Goal: Task Accomplishment & Management: Manage account settings

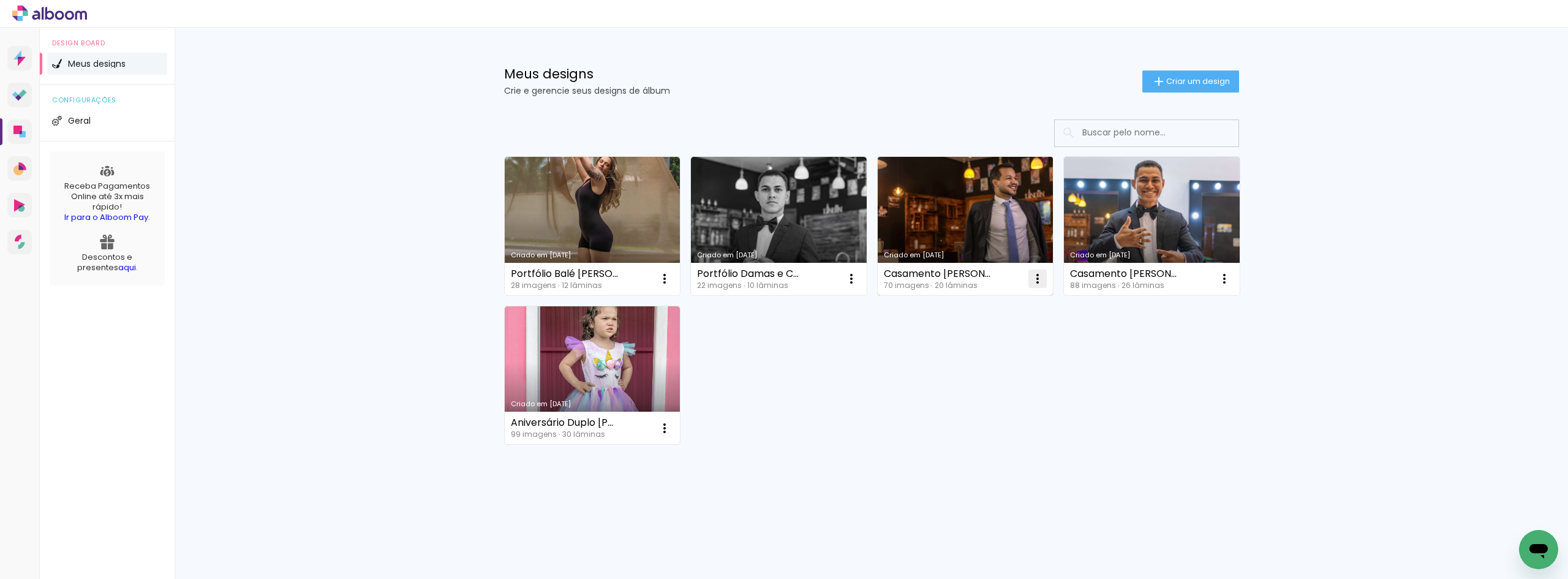
click at [1035, 281] on iron-icon at bounding box center [1037, 278] width 15 height 15
click at [974, 361] on span "Excluir" at bounding box center [969, 360] width 26 height 8
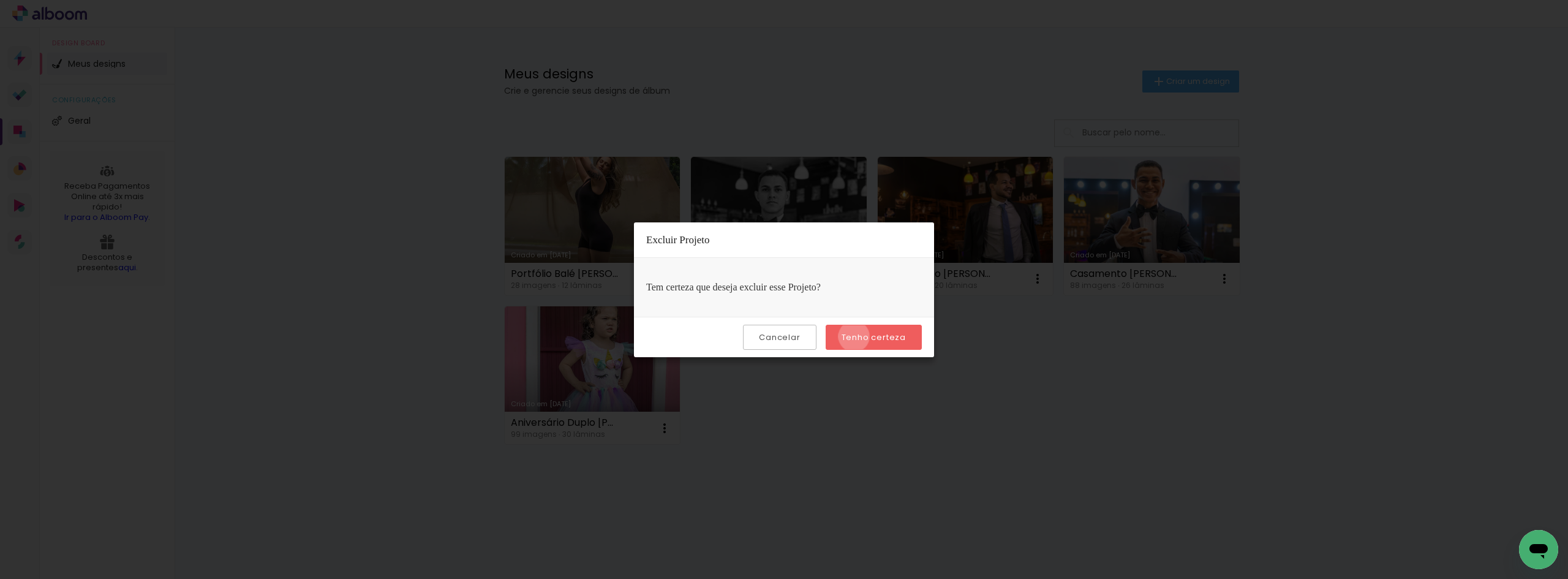
click at [0, 0] on slot "Tenho certeza" at bounding box center [0, 0] width 0 height 0
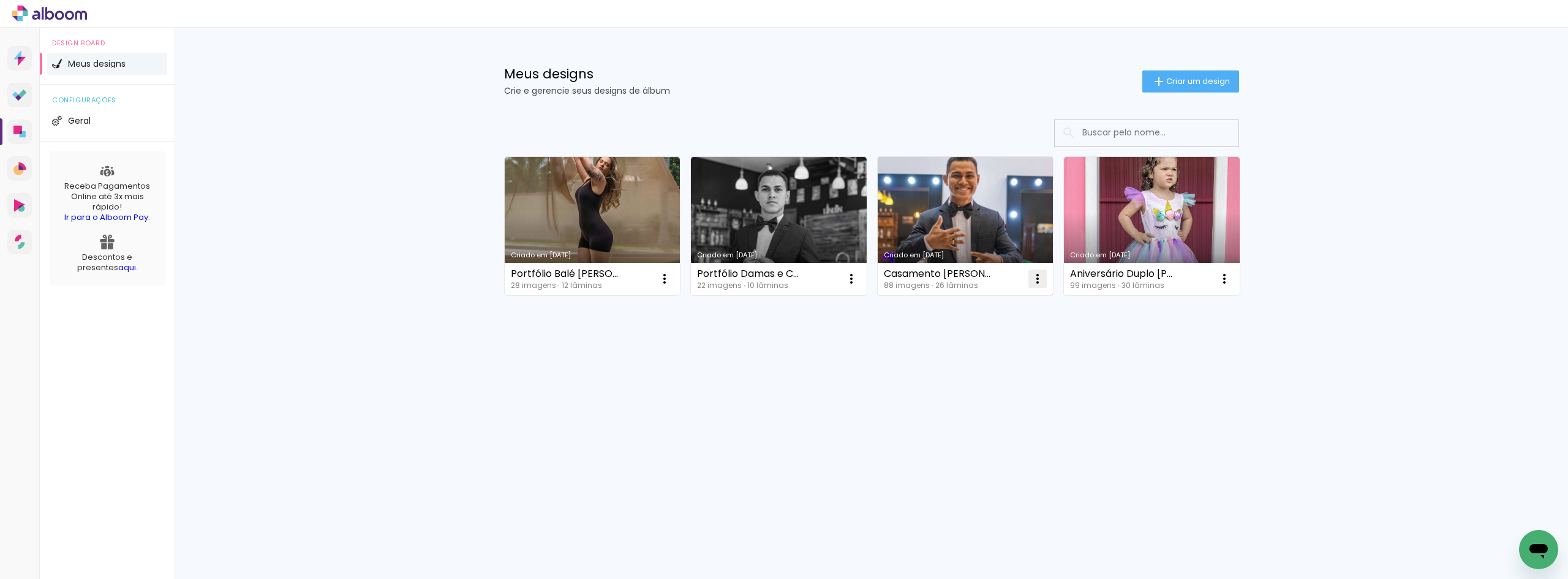
click at [1035, 277] on iron-icon at bounding box center [1037, 278] width 15 height 15
click at [976, 358] on span "Excluir" at bounding box center [969, 360] width 26 height 8
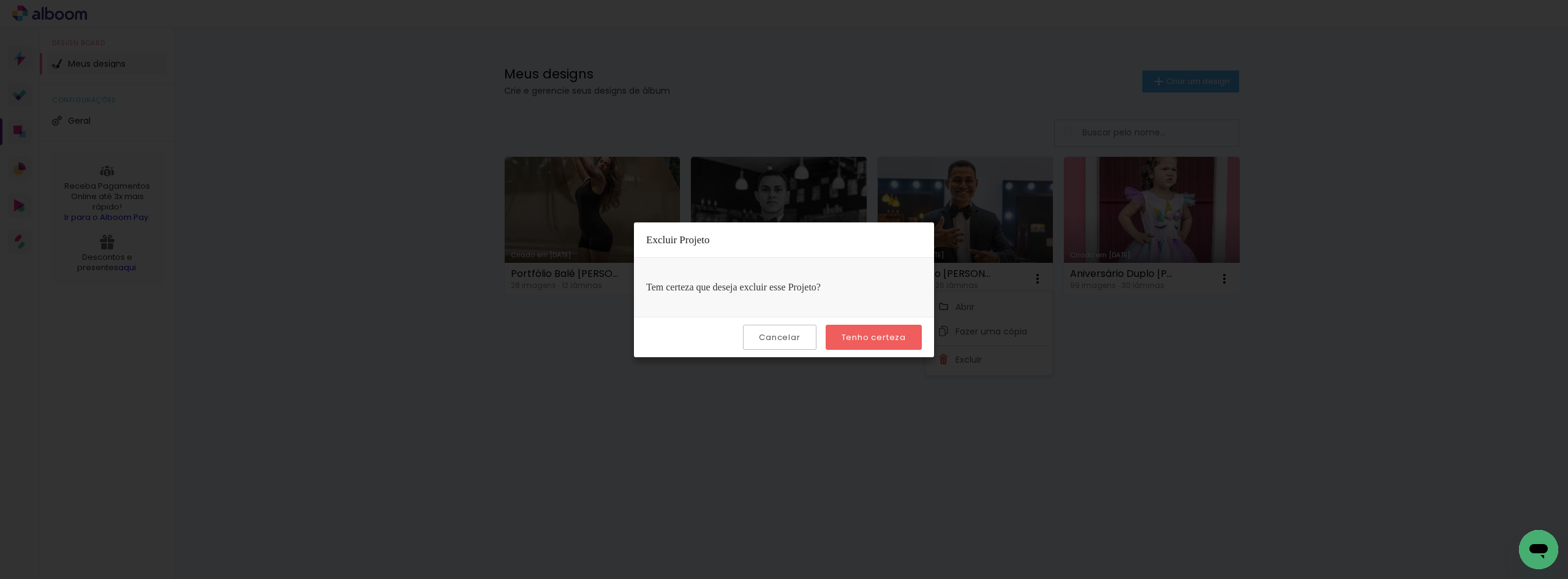
click at [0, 0] on slot "Tenho certeza" at bounding box center [0, 0] width 0 height 0
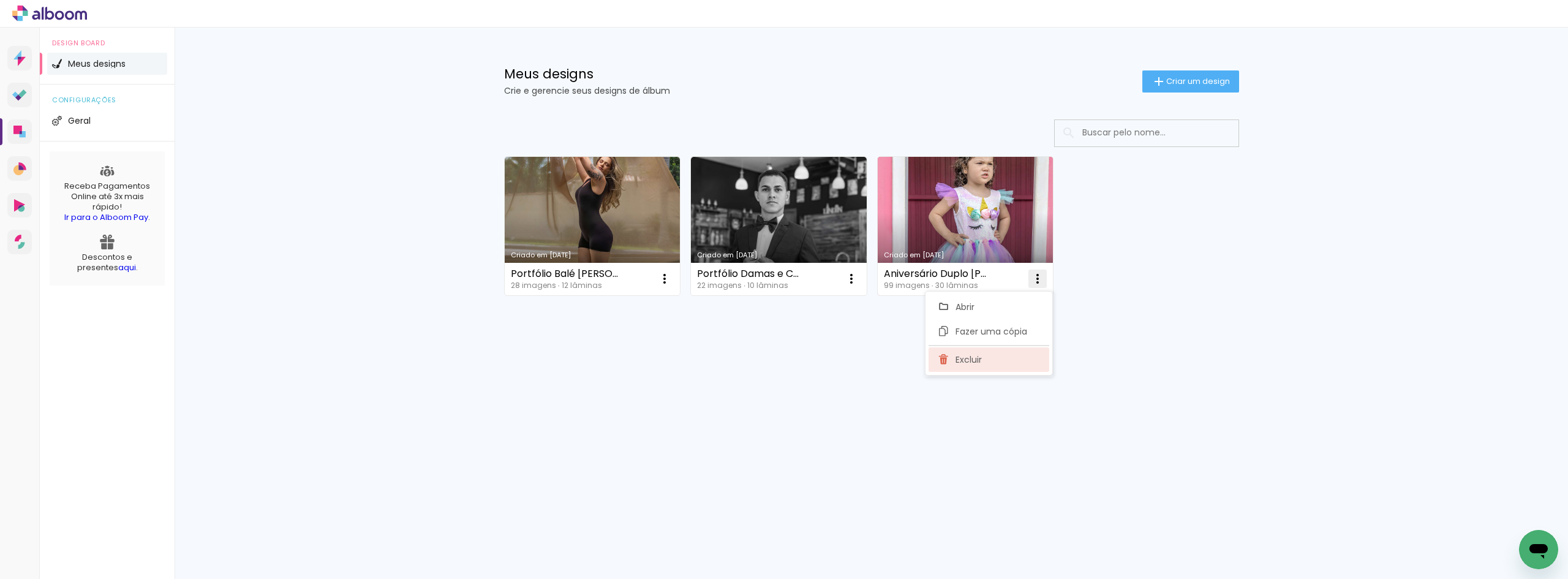
click at [974, 360] on span "Excluir" at bounding box center [969, 360] width 26 height 8
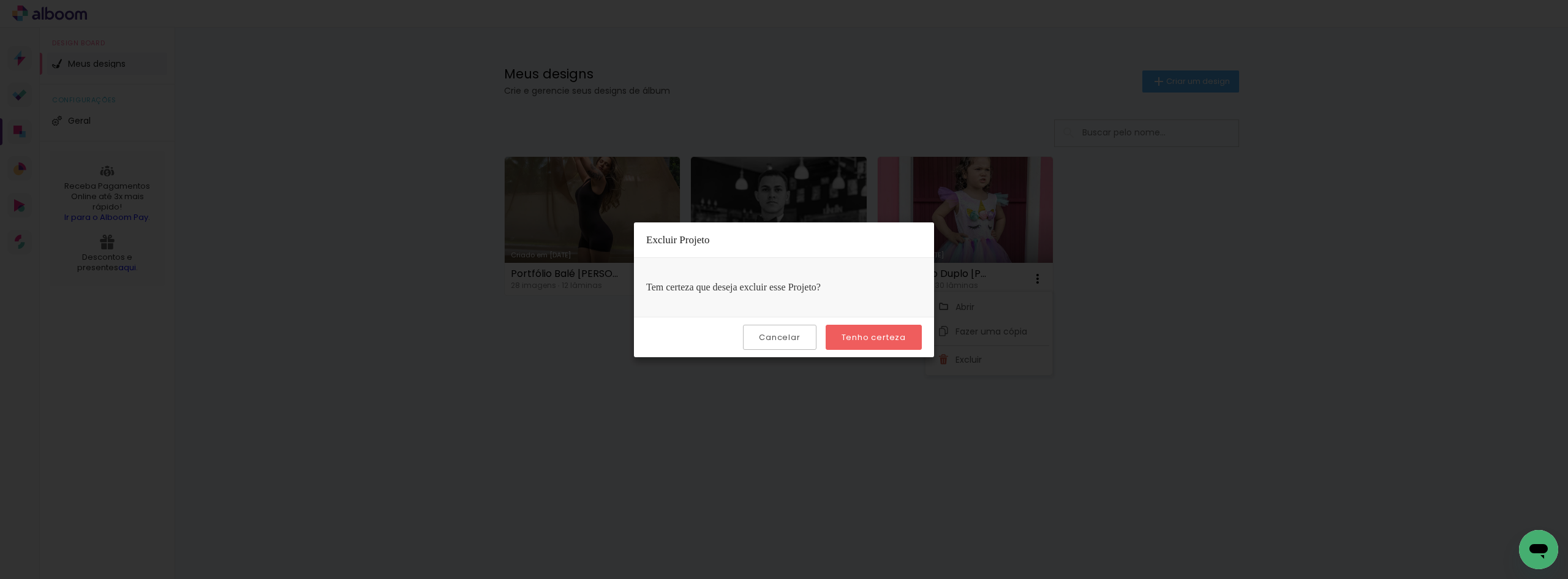
drag, startPoint x: 879, startPoint y: 335, endPoint x: 874, endPoint y: 351, distance: 16.8
click at [0, 0] on slot "Tenho certeza" at bounding box center [0, 0] width 0 height 0
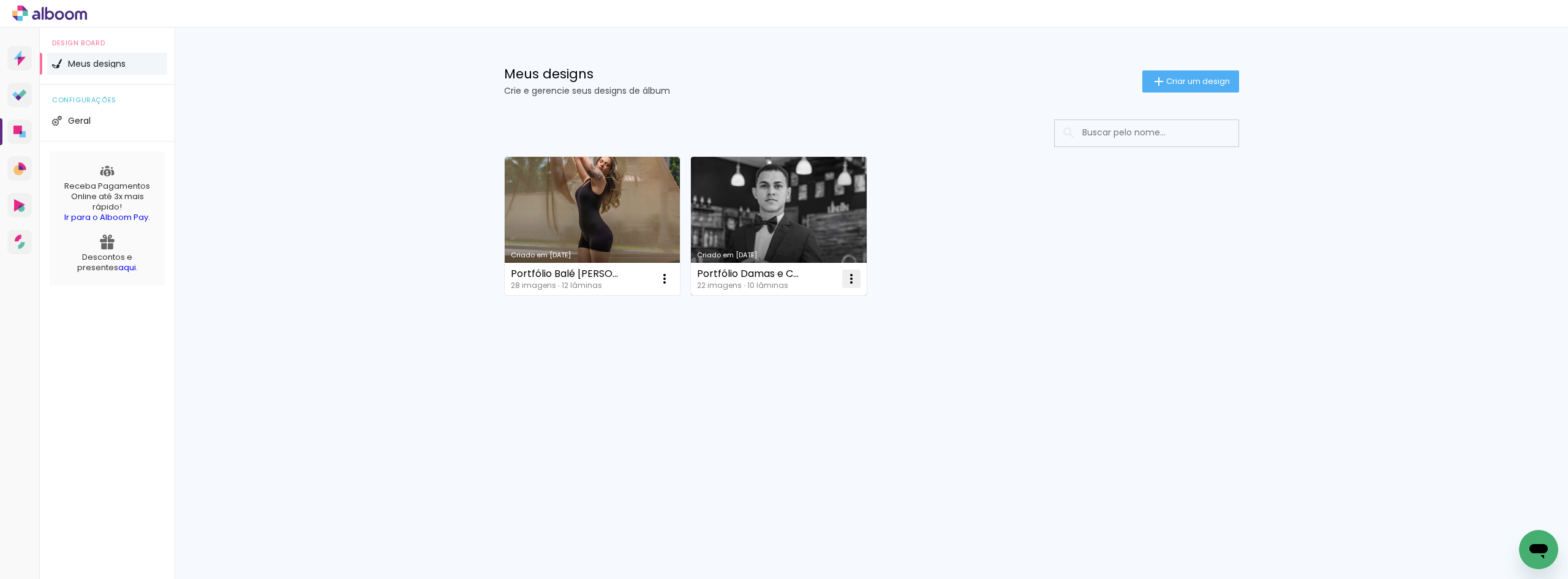
click at [845, 279] on iron-icon at bounding box center [851, 278] width 15 height 15
click at [779, 357] on span "Excluir" at bounding box center [783, 360] width 26 height 8
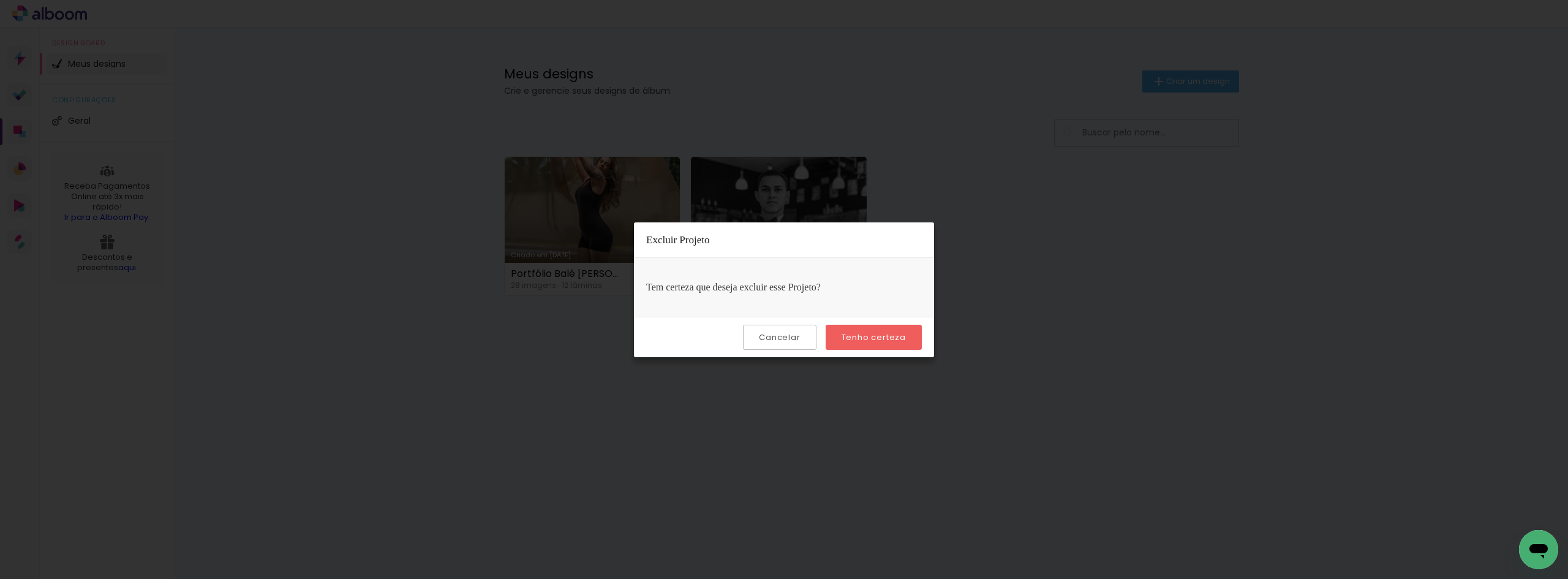
drag, startPoint x: 873, startPoint y: 341, endPoint x: 869, endPoint y: 349, distance: 8.9
click at [870, 348] on paper-button "Tenho certeza" at bounding box center [874, 337] width 96 height 25
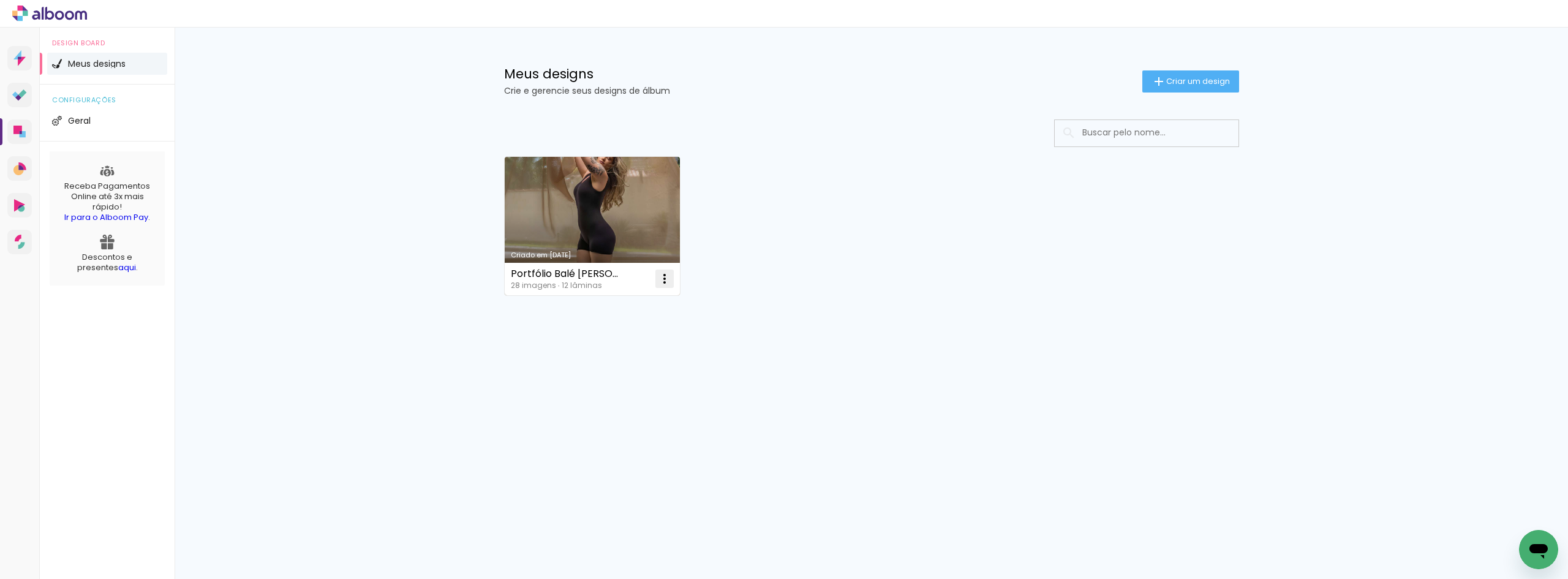
click at [660, 279] on iron-icon at bounding box center [664, 278] width 15 height 15
click at [589, 357] on span "Excluir" at bounding box center [596, 360] width 26 height 8
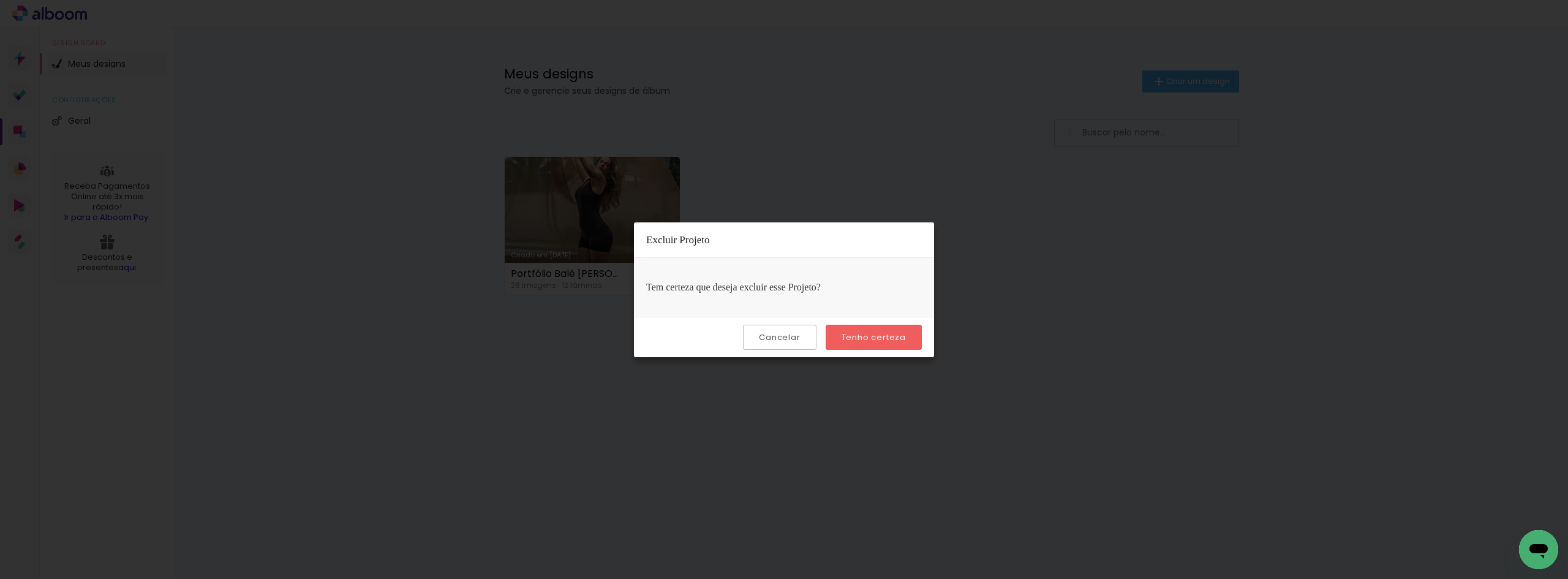
click at [0, 0] on slot "Tenho certeza" at bounding box center [0, 0] width 0 height 0
